Goal: Find contact information: Find contact information

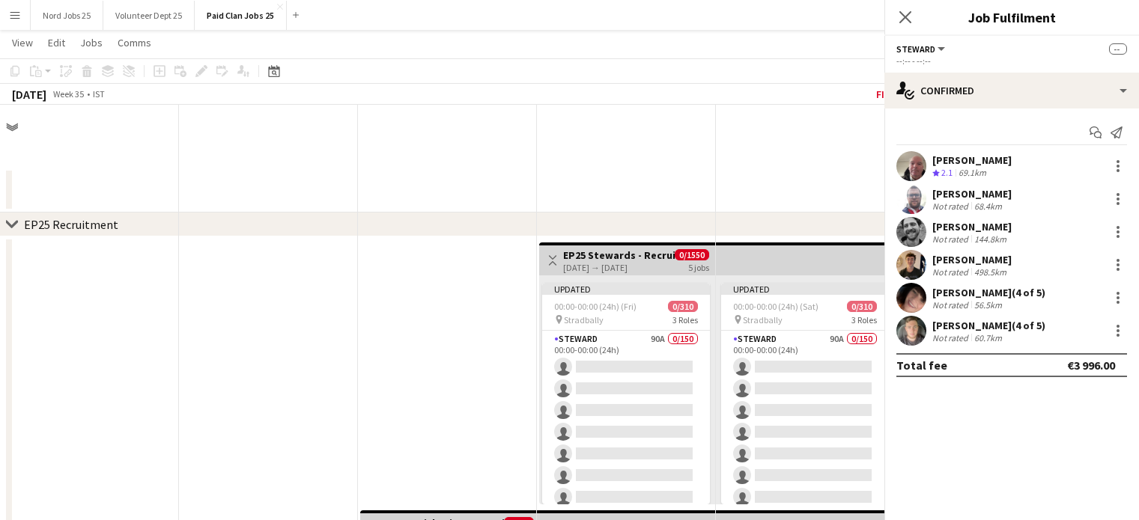
click at [552, 84] on div "[DATE] Week 35 • IST Fix 5 errors Publish 14 jobs Revert 14 jobs" at bounding box center [569, 94] width 1139 height 21
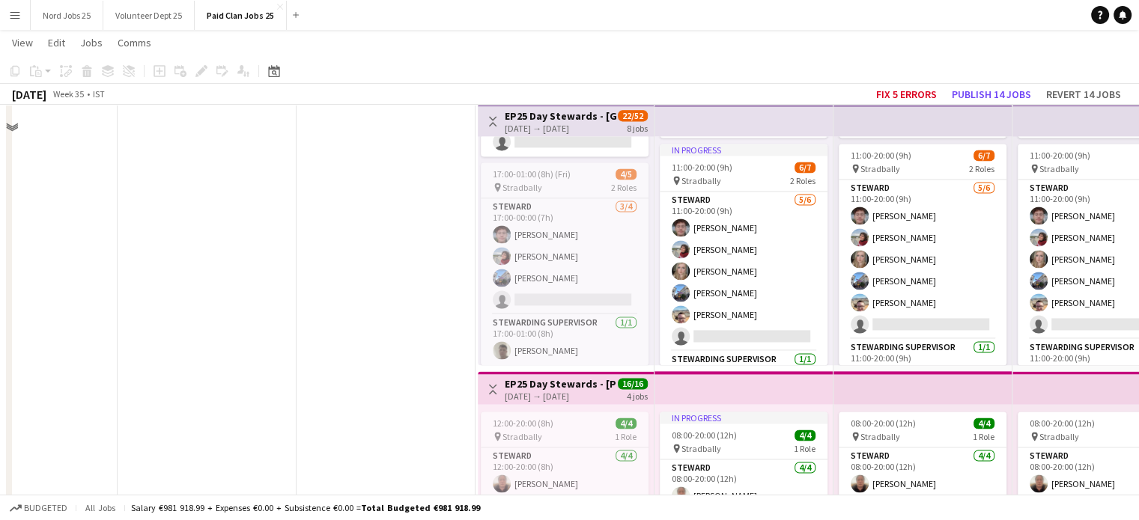
scroll to position [0, 358]
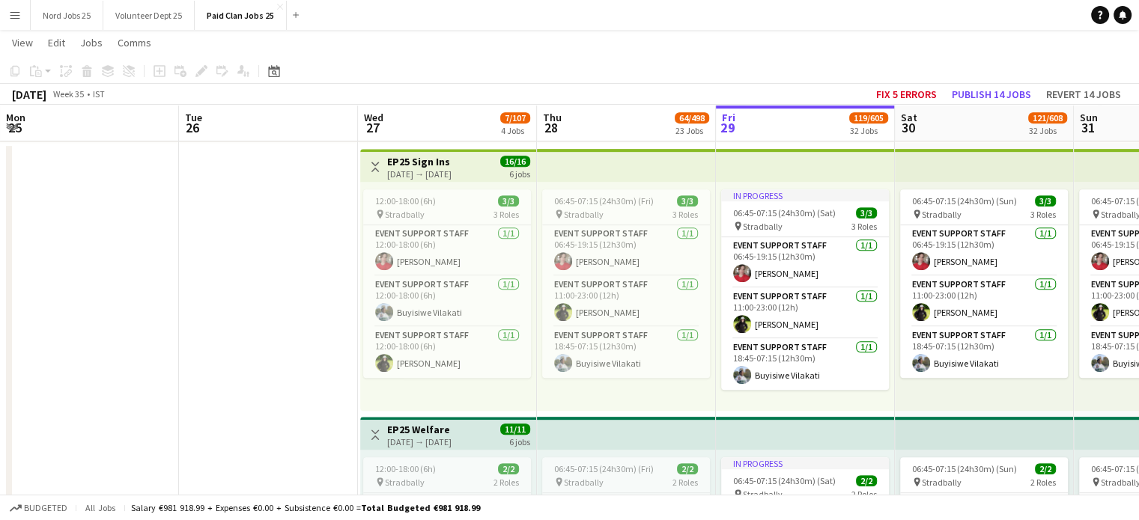
click at [22, 17] on button "Menu" at bounding box center [15, 15] width 30 height 30
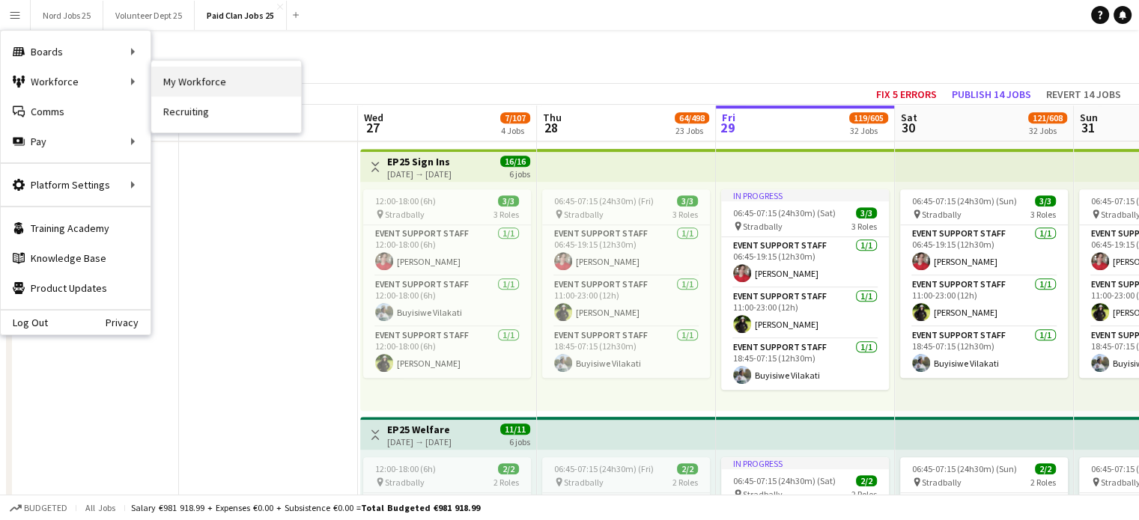
click at [168, 83] on link "My Workforce" at bounding box center [226, 82] width 150 height 30
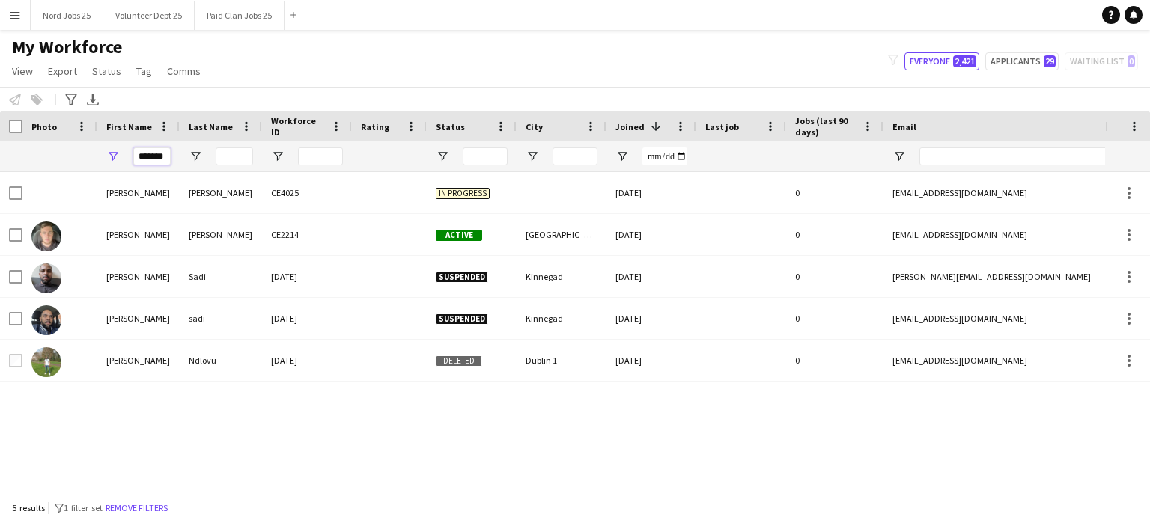
click at [150, 152] on input "*******" at bounding box center [151, 156] width 37 height 18
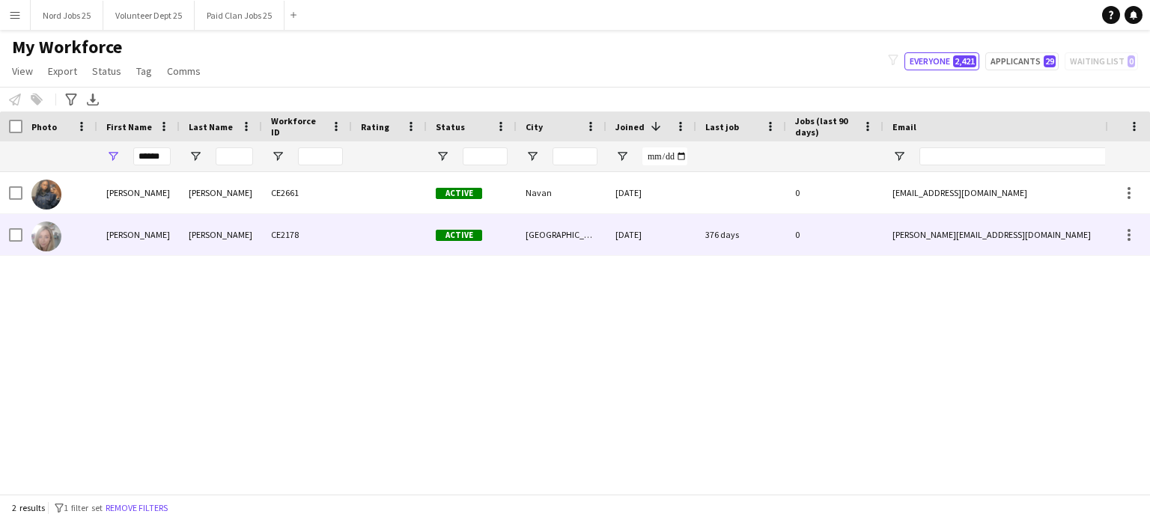
click at [150, 232] on div "Debbie" at bounding box center [138, 234] width 82 height 41
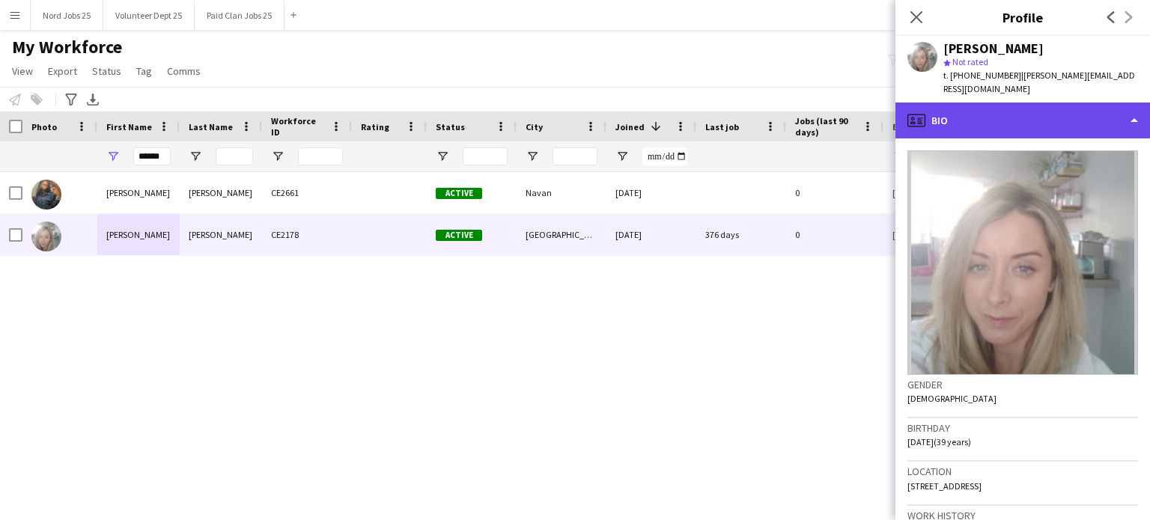
click at [952, 103] on div "profile Bio" at bounding box center [1022, 121] width 255 height 36
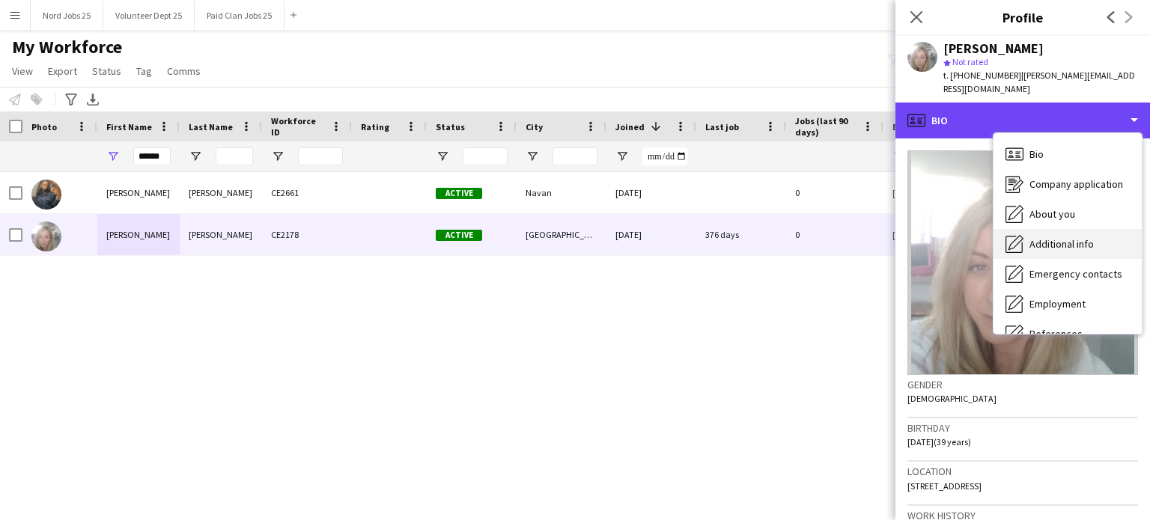
scroll to position [141, 0]
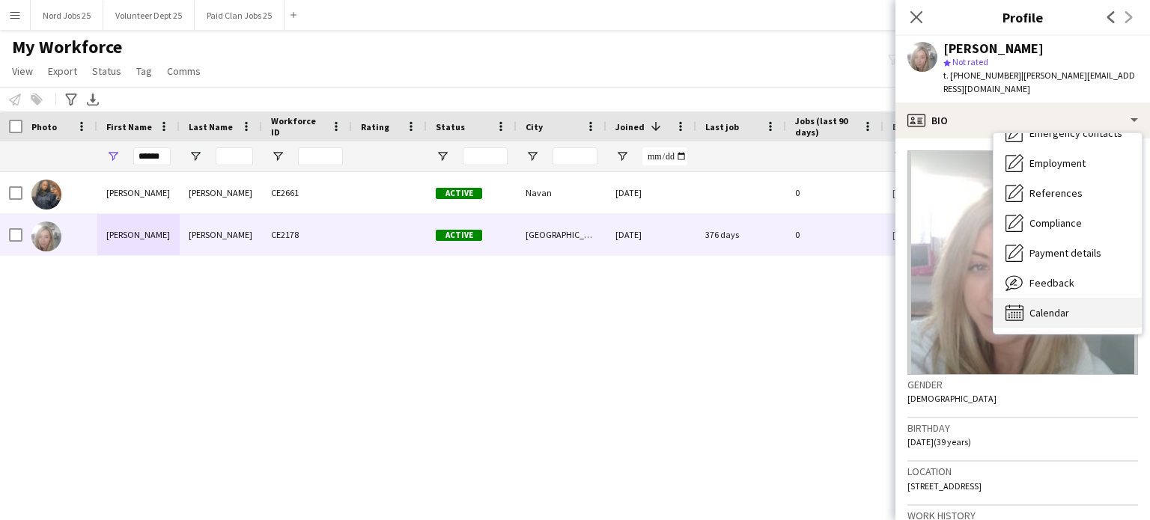
click at [1042, 298] on div "Calendar Calendar" at bounding box center [1067, 313] width 148 height 30
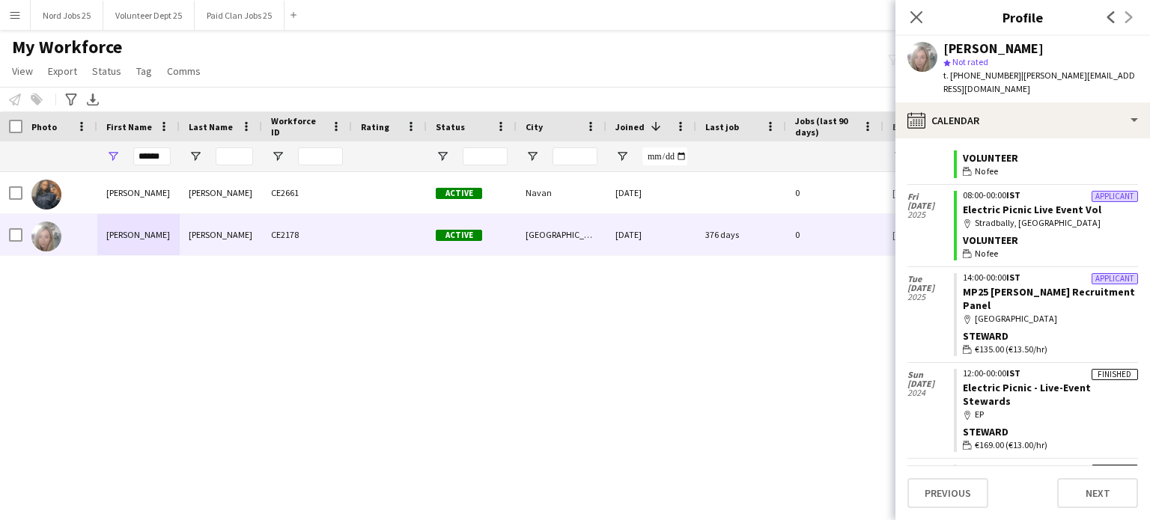
scroll to position [0, 0]
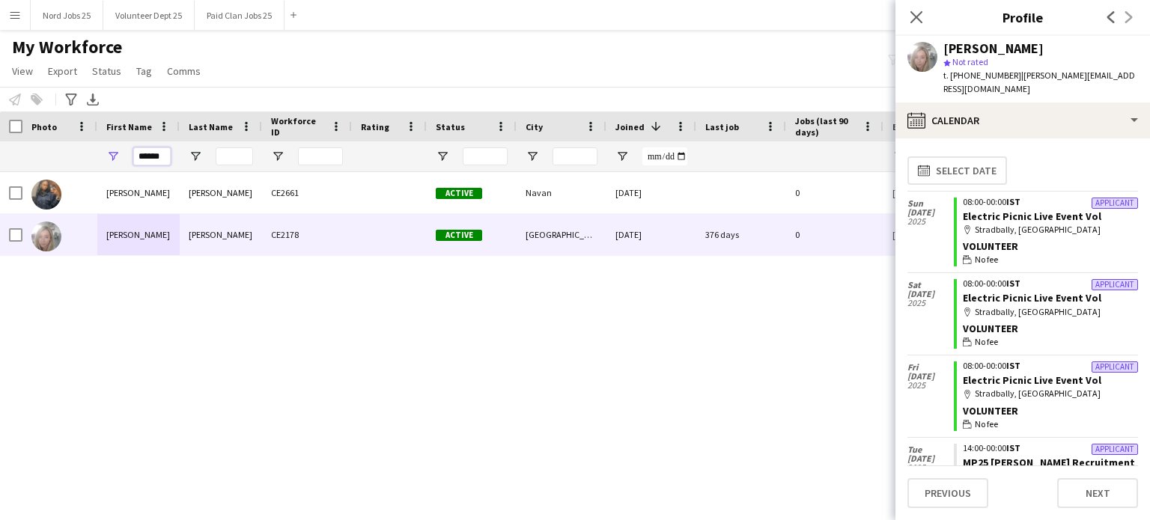
click at [150, 163] on input "******" at bounding box center [151, 156] width 37 height 18
type input "*****"
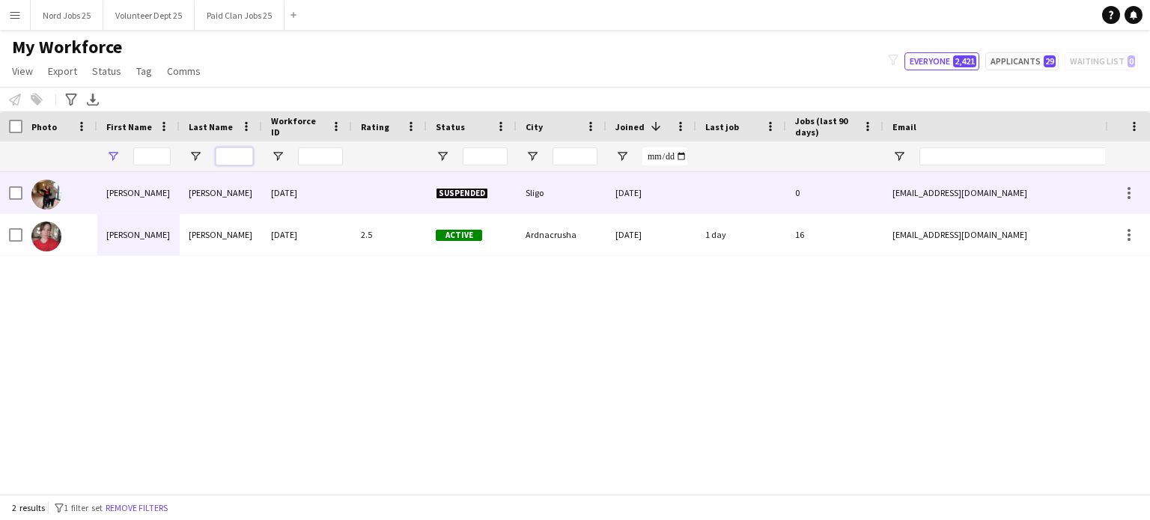
click at [244, 157] on input "Last Name Filter Input" at bounding box center [234, 156] width 37 height 18
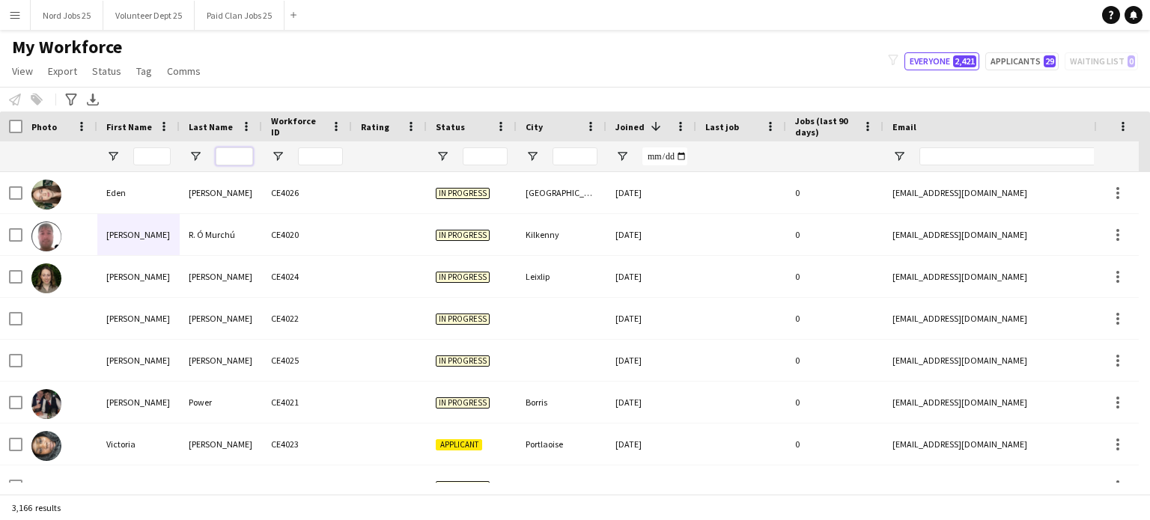
click at [232, 159] on input "Last Name Filter Input" at bounding box center [234, 156] width 37 height 18
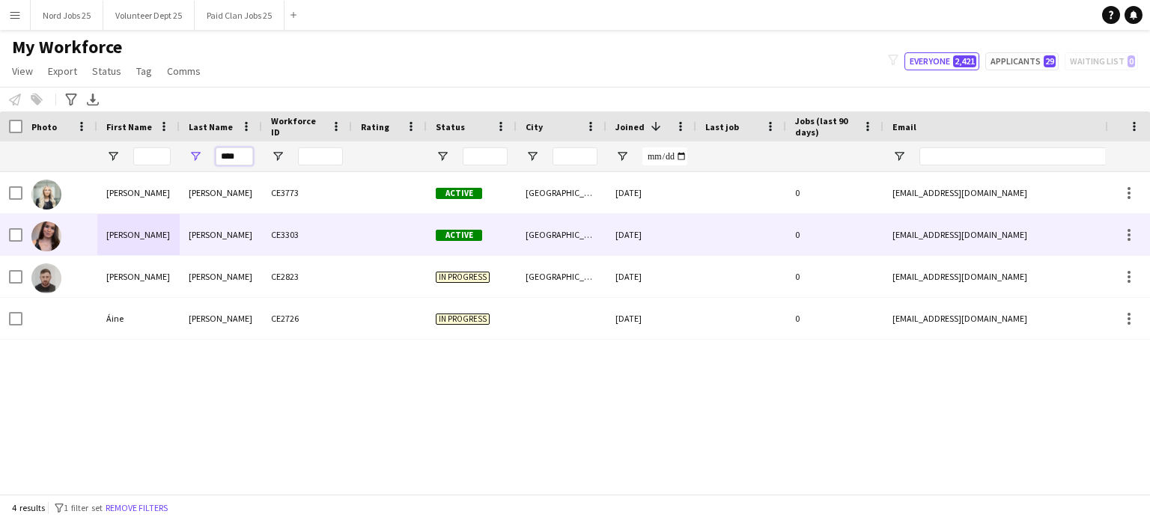
type input "****"
click at [204, 251] on div "Cooney" at bounding box center [221, 234] width 82 height 41
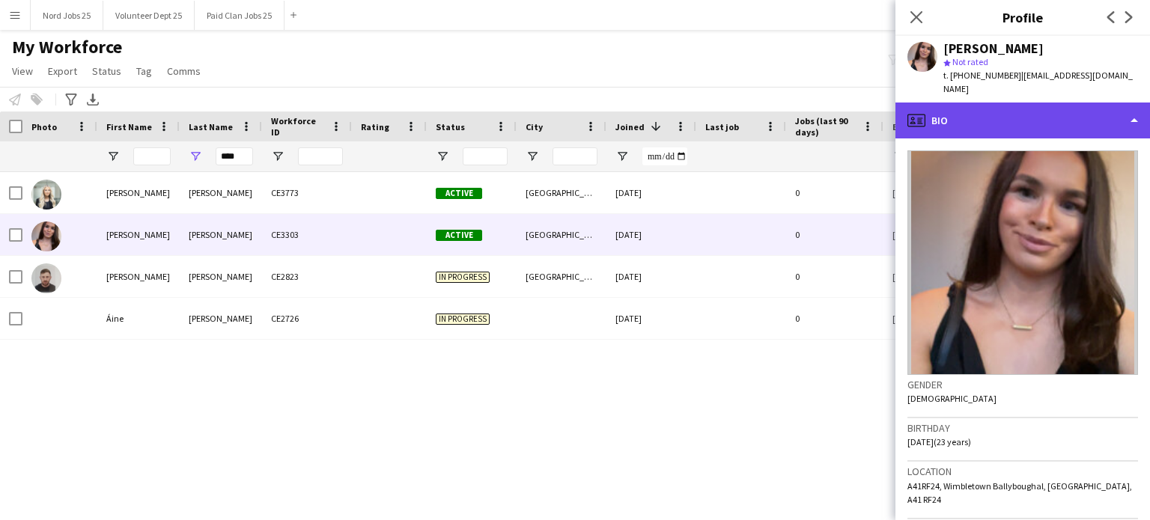
click at [1006, 122] on div "profile Bio" at bounding box center [1022, 121] width 255 height 36
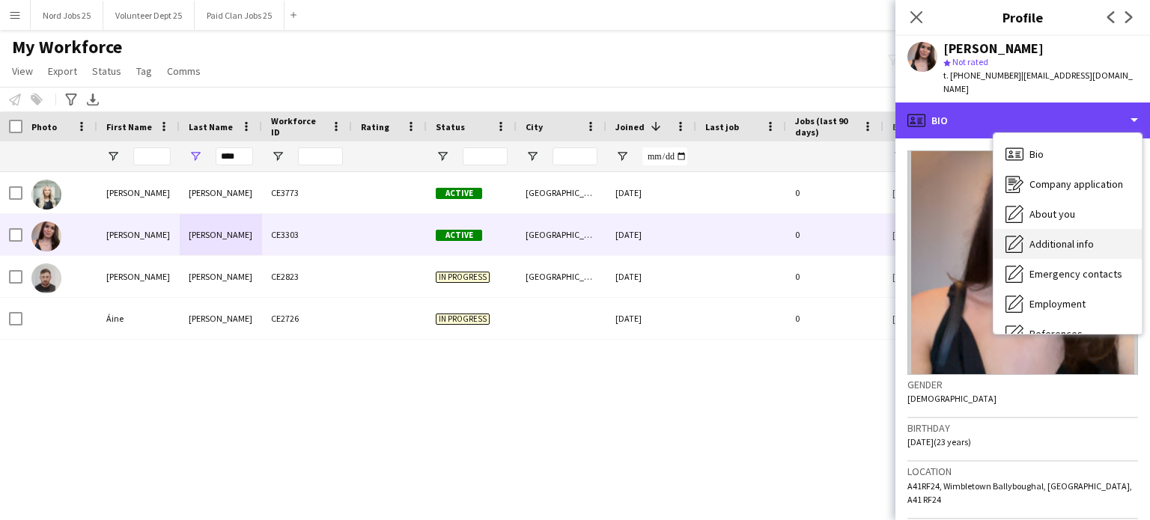
scroll to position [141, 0]
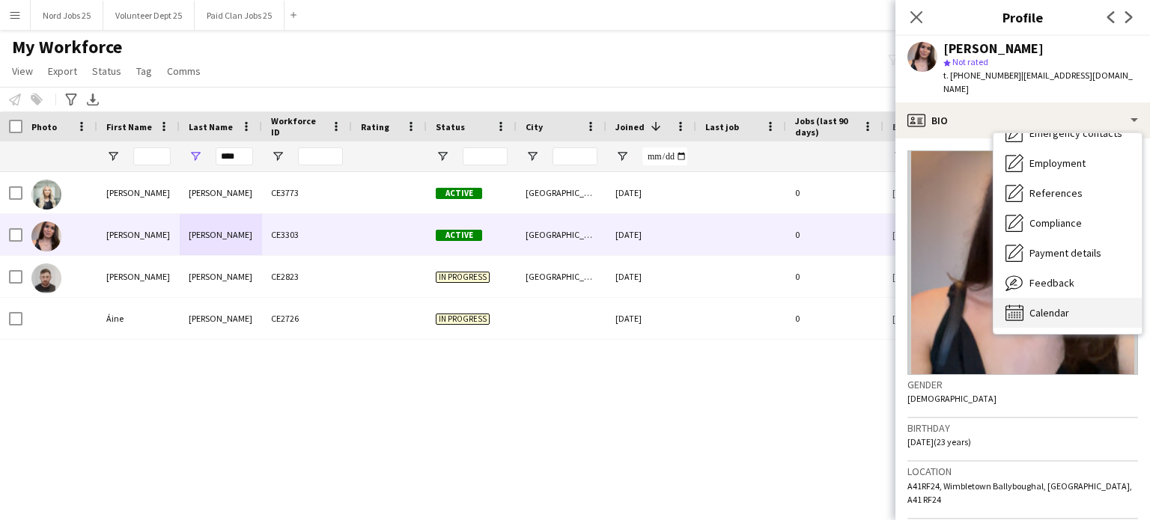
click at [1045, 306] on span "Calendar" at bounding box center [1049, 312] width 40 height 13
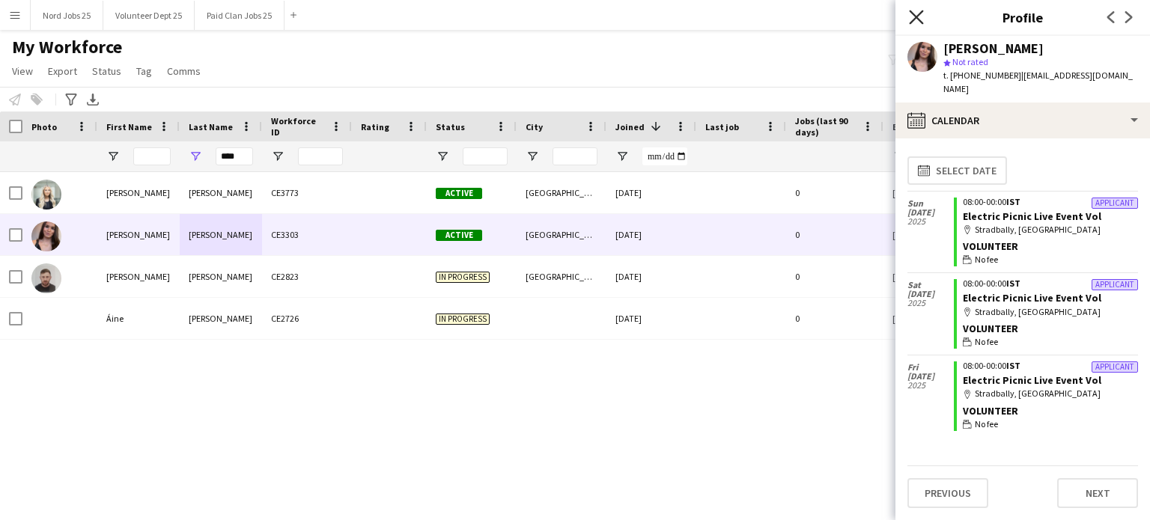
click at [915, 24] on icon "Close pop-in" at bounding box center [916, 17] width 14 height 14
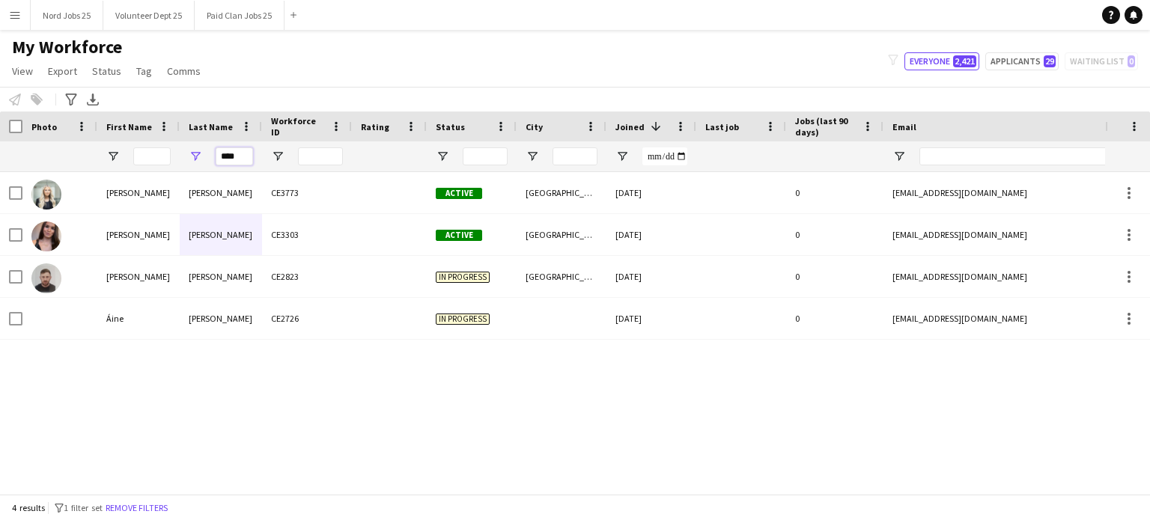
click at [232, 159] on input "****" at bounding box center [234, 156] width 37 height 18
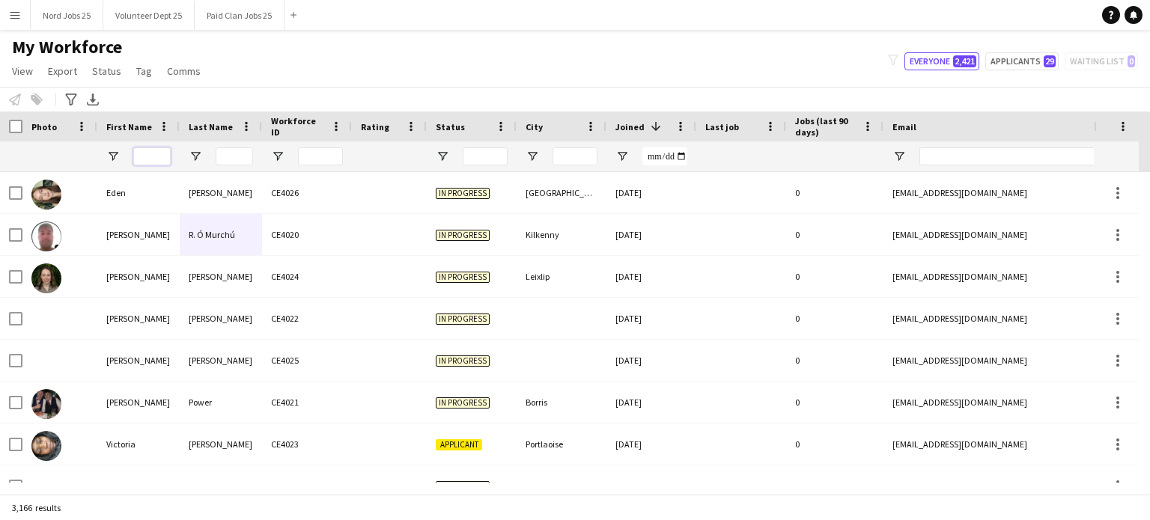
click at [161, 165] on input "First Name Filter Input" at bounding box center [151, 156] width 37 height 18
click at [237, 159] on input "Last Name Filter Input" at bounding box center [234, 156] width 37 height 18
click at [260, 75] on div "My Workforce View Views Default view New view Update view Delete view Edit name…" at bounding box center [575, 61] width 1150 height 51
click at [228, 158] on input "Last Name Filter Input" at bounding box center [234, 156] width 37 height 18
click at [165, 156] on input "First Name Filter Input" at bounding box center [151, 156] width 37 height 18
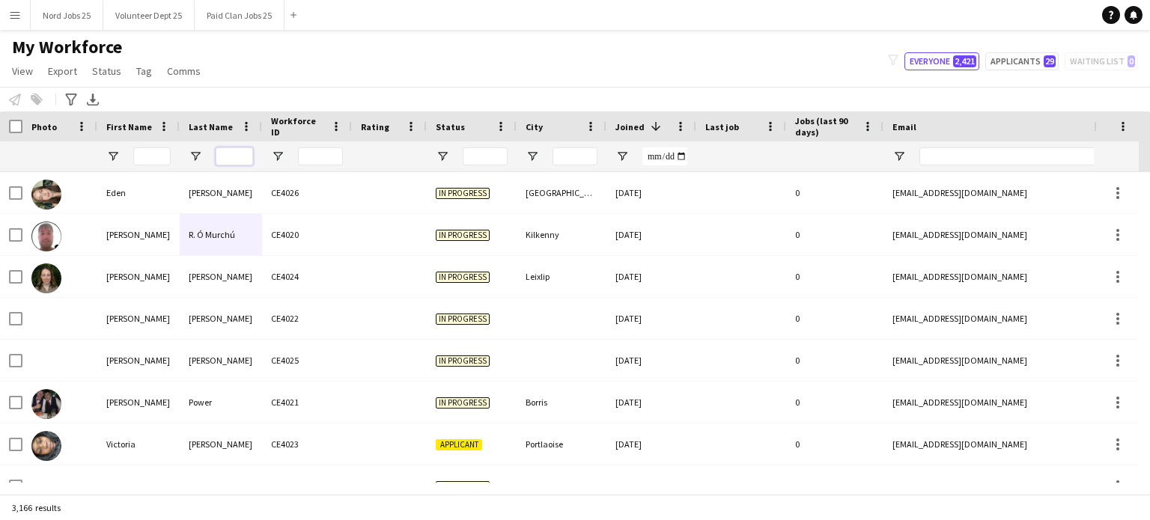
click at [228, 152] on input "Last Name Filter Input" at bounding box center [234, 156] width 37 height 18
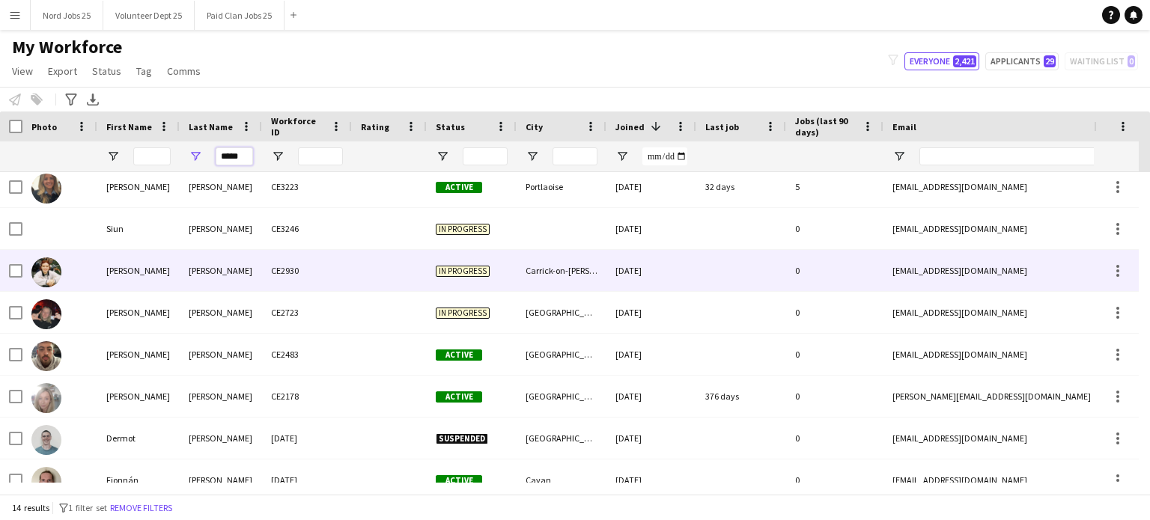
scroll to position [275, 0]
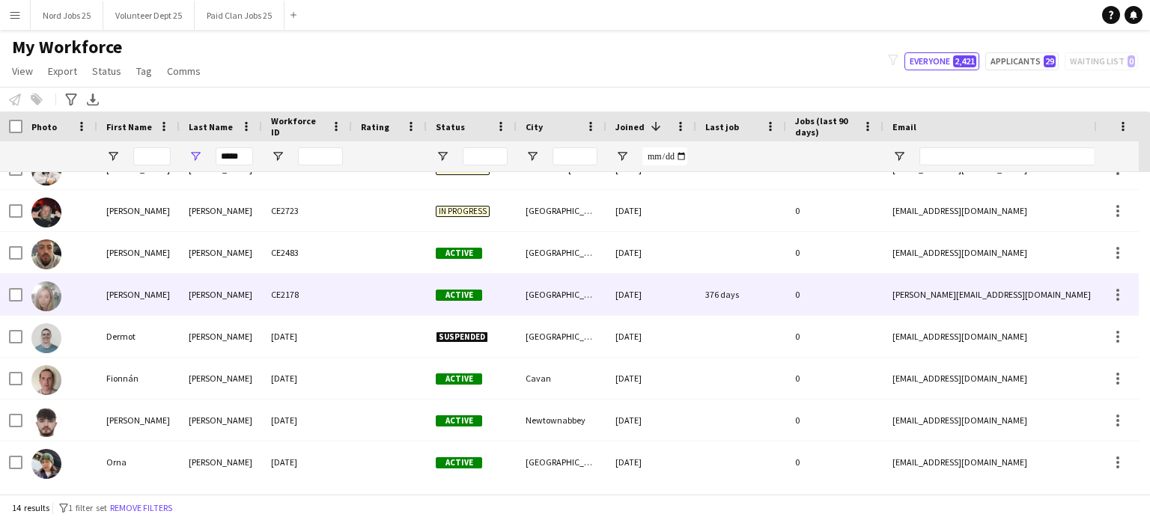
click at [164, 302] on div "Debbie" at bounding box center [138, 294] width 82 height 41
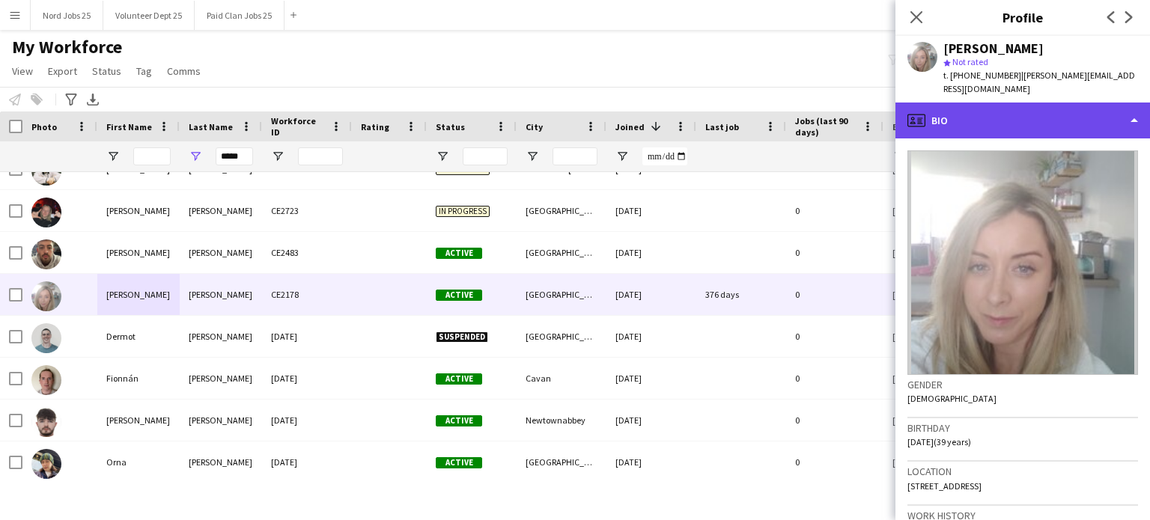
click at [1012, 103] on div "profile Bio" at bounding box center [1022, 121] width 255 height 36
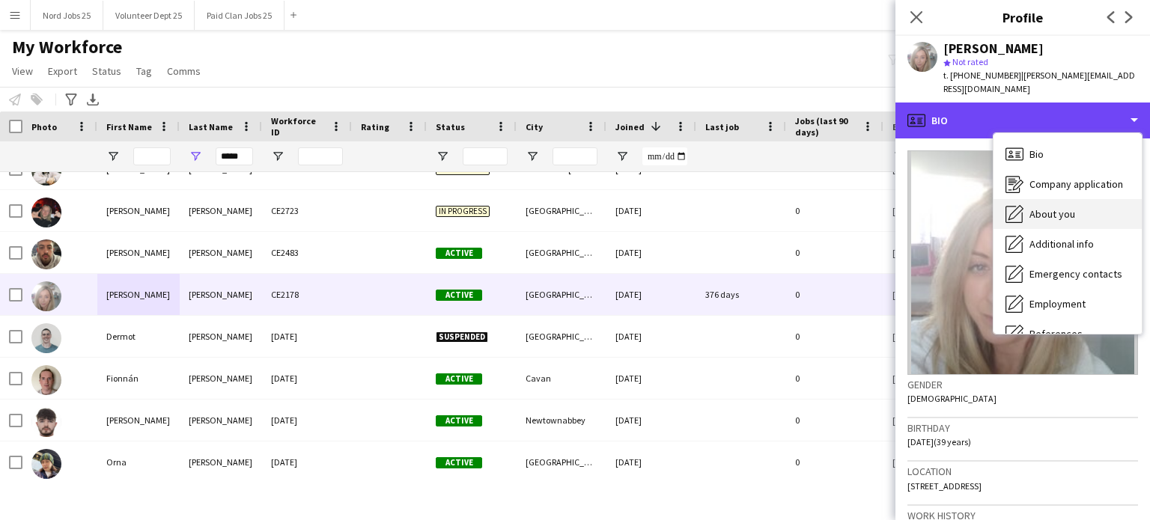
scroll to position [141, 0]
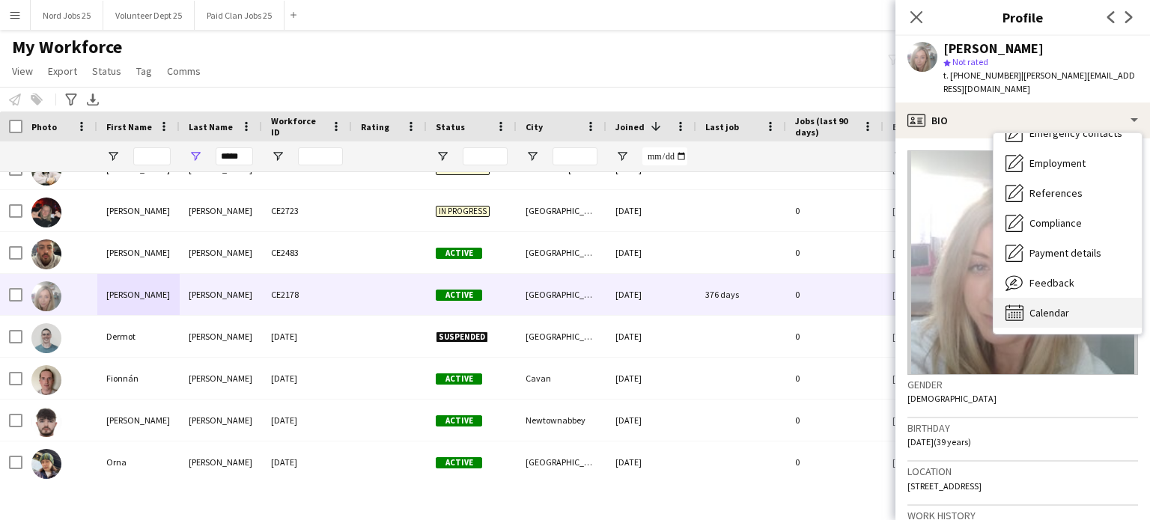
click at [1039, 306] on span "Calendar" at bounding box center [1049, 312] width 40 height 13
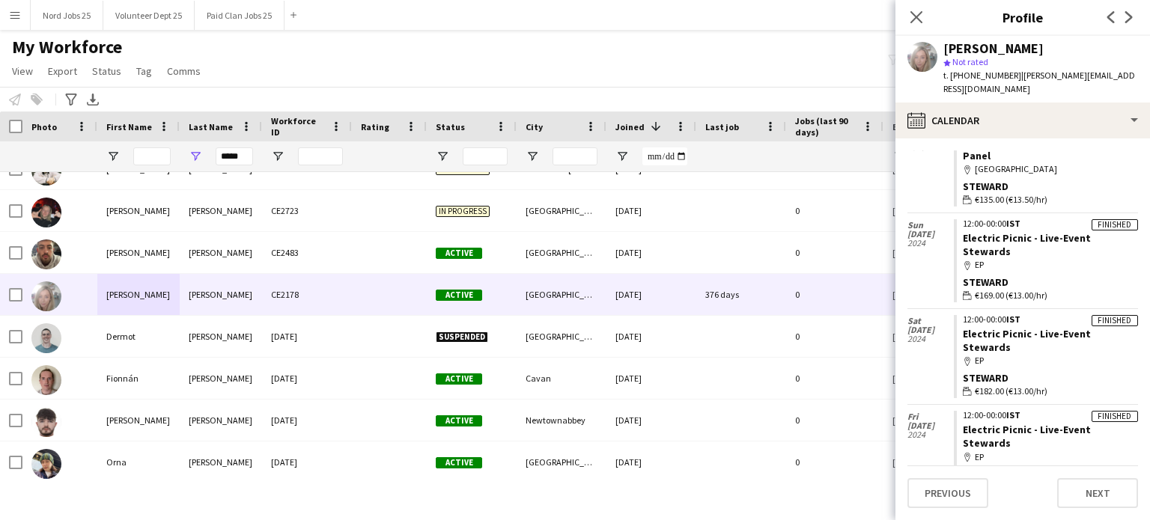
scroll to position [0, 0]
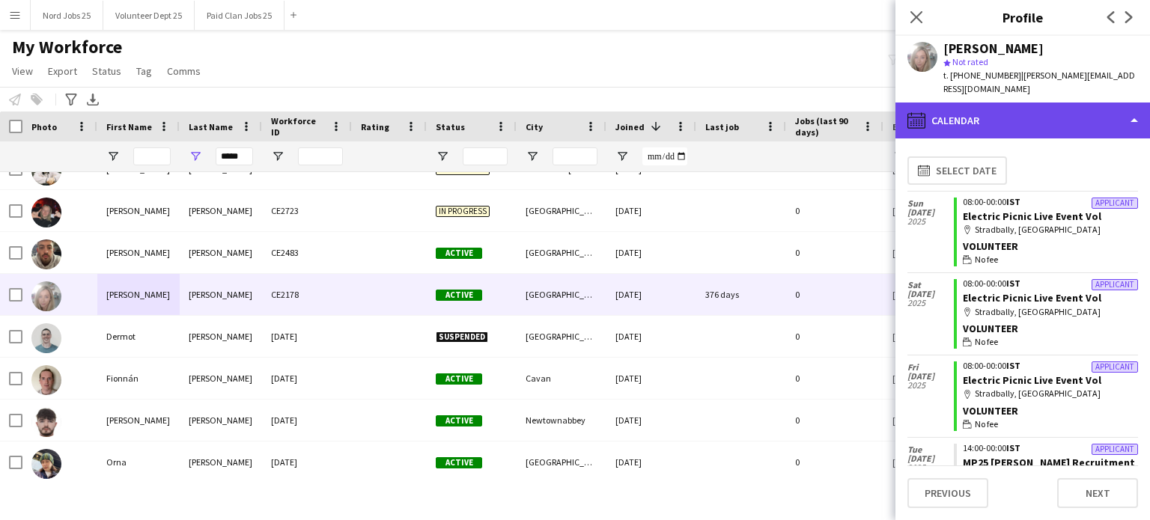
click at [951, 112] on div "calendar-full Calendar" at bounding box center [1022, 121] width 255 height 36
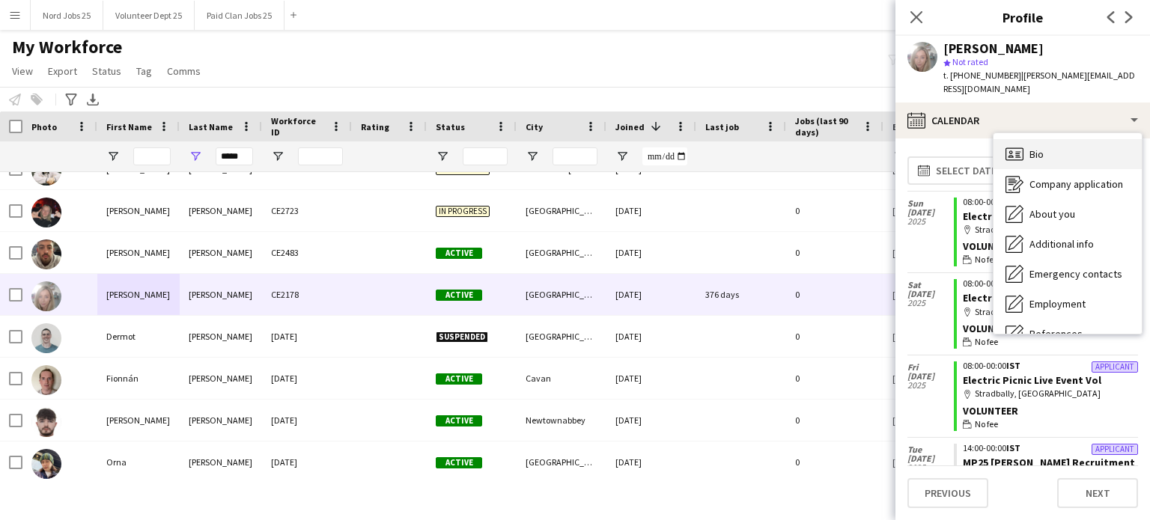
click at [1033, 147] on span "Bio" at bounding box center [1036, 153] width 14 height 13
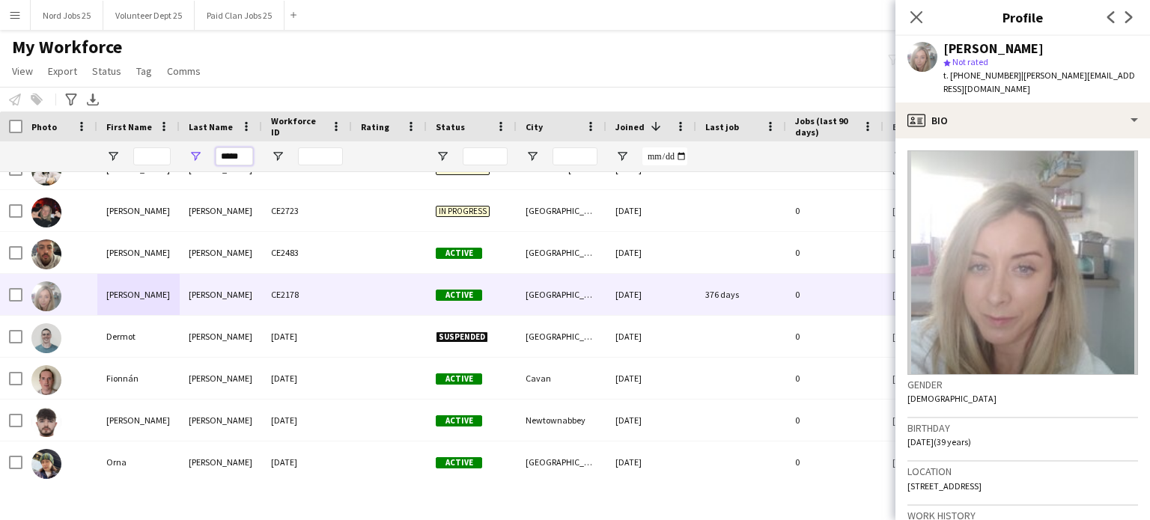
click at [227, 152] on input "*****" at bounding box center [234, 156] width 37 height 18
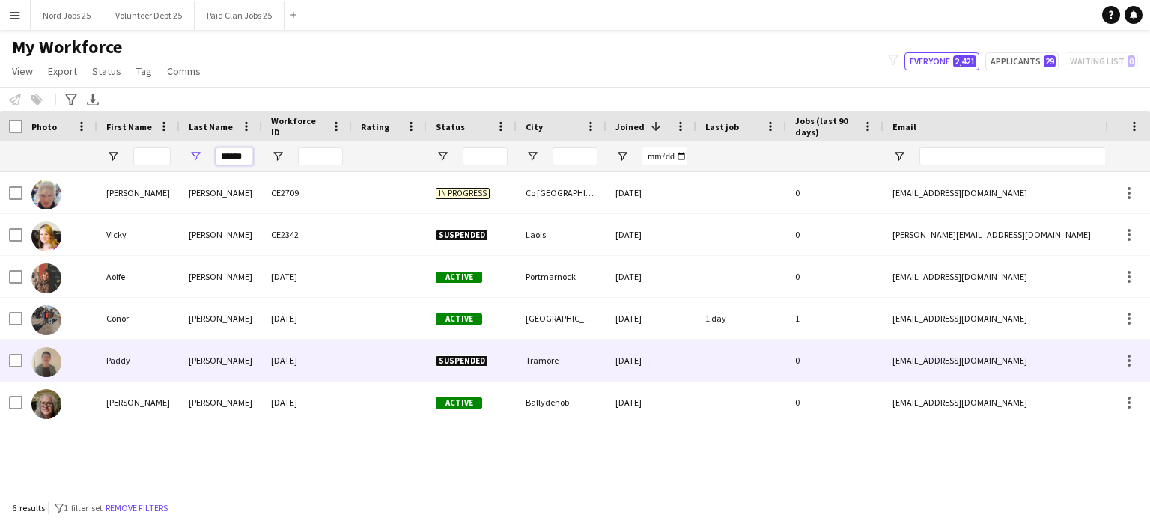
type input "******"
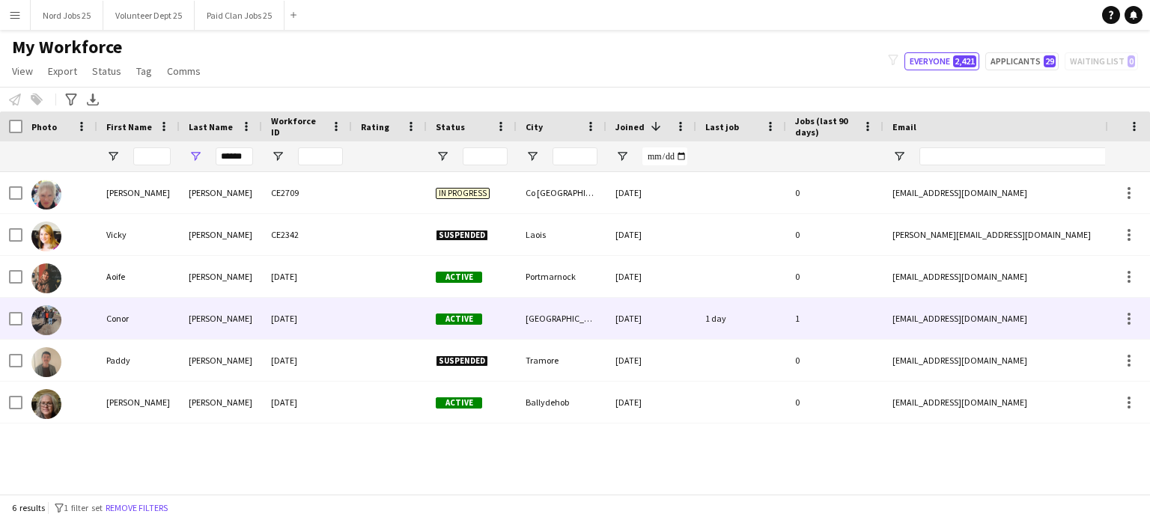
click at [167, 304] on div "Conor" at bounding box center [138, 318] width 82 height 41
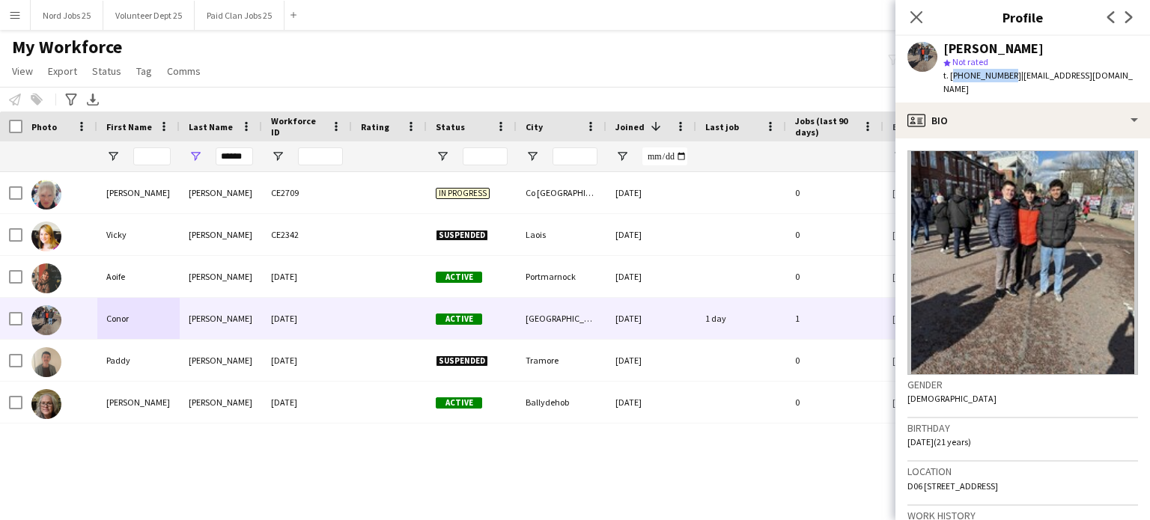
drag, startPoint x: 952, startPoint y: 76, endPoint x: 1003, endPoint y: 73, distance: 51.0
click at [1003, 73] on span "t. +16043556799" at bounding box center [982, 75] width 78 height 11
copy span "+16043556799"
